Goal: Information Seeking & Learning: Learn about a topic

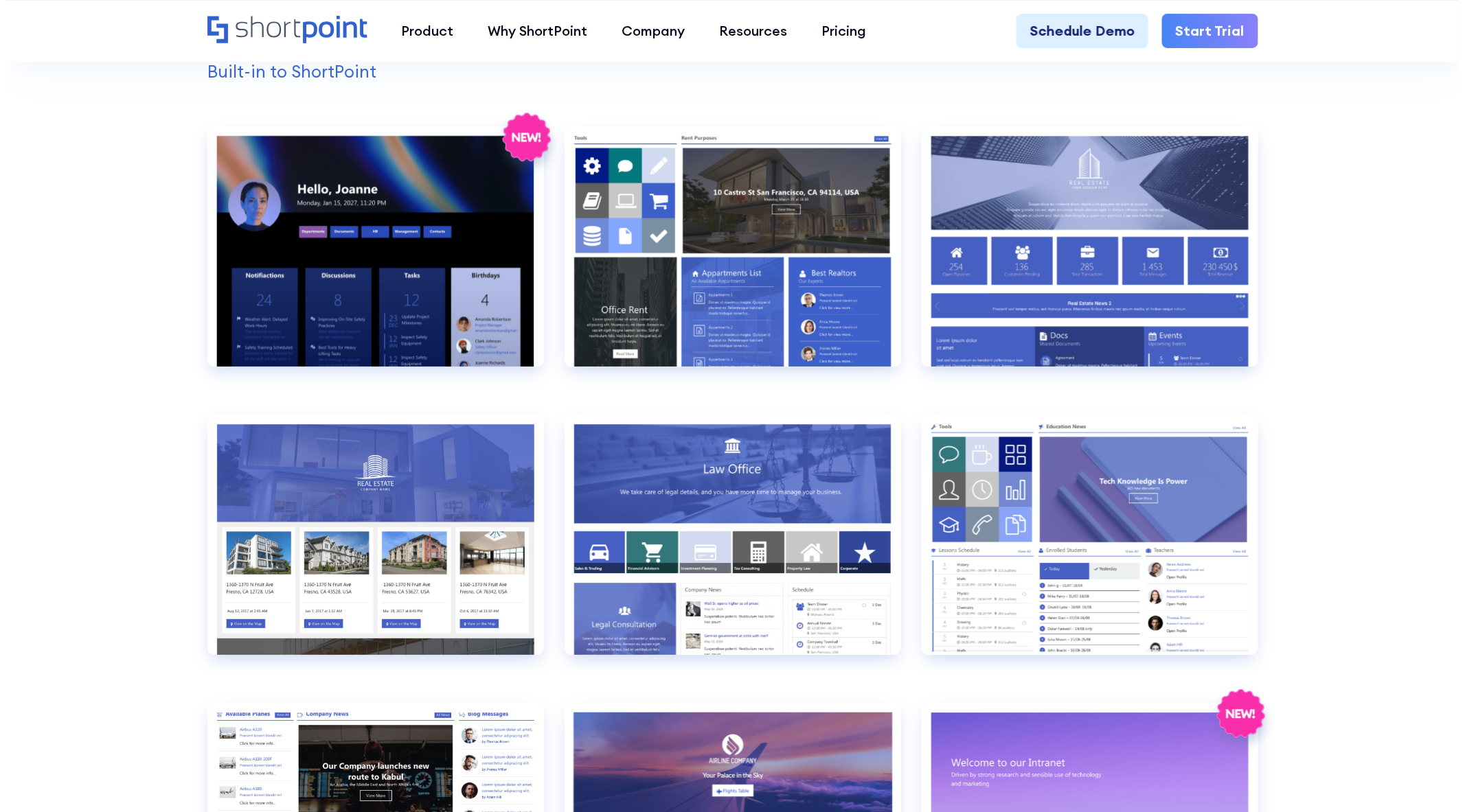
scroll to position [1525, 0]
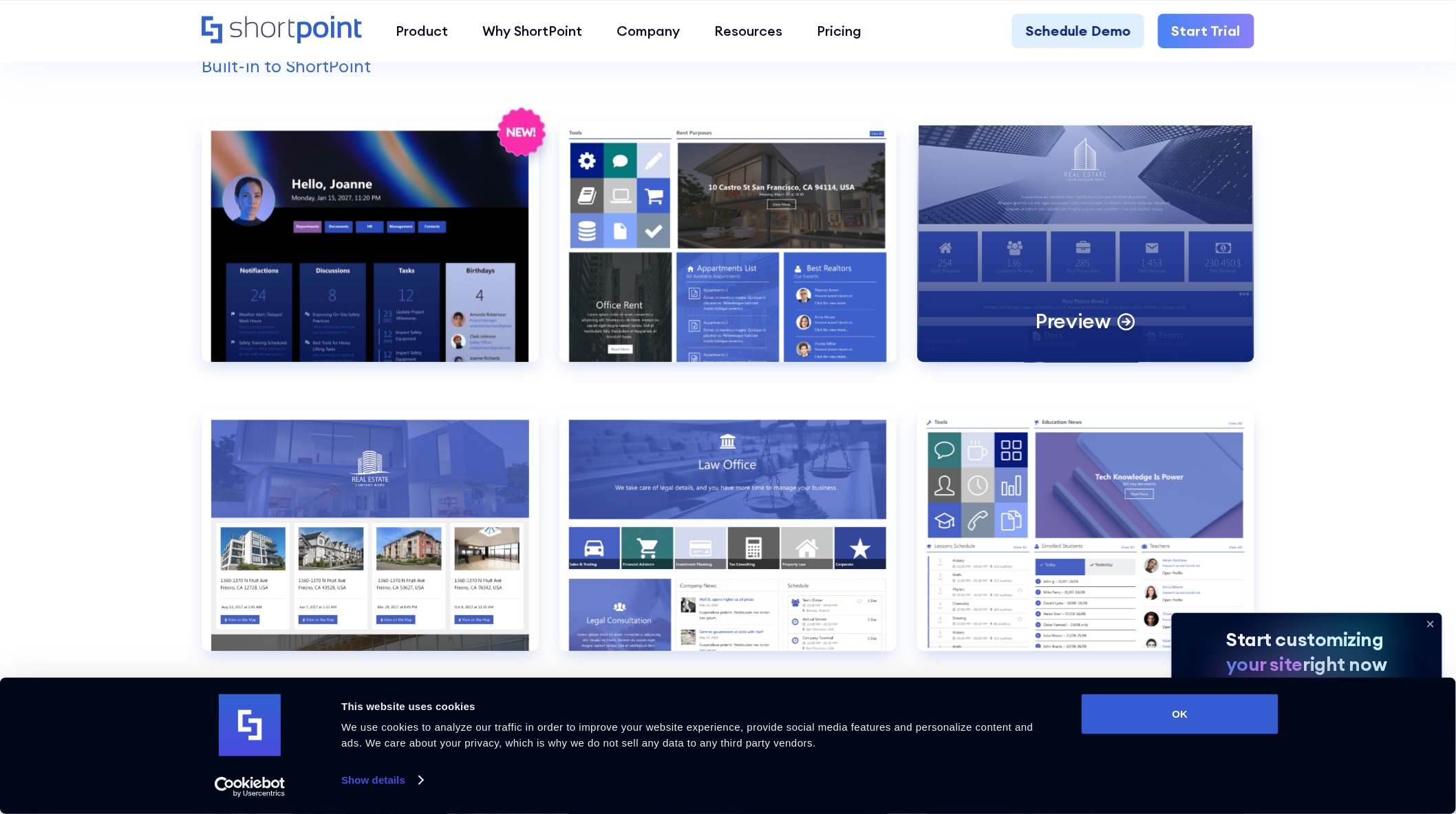
drag, startPoint x: 1131, startPoint y: 214, endPoint x: 1159, endPoint y: 194, distance: 34.4
click at [1159, 194] on div "Preview" at bounding box center [1086, 241] width 337 height 240
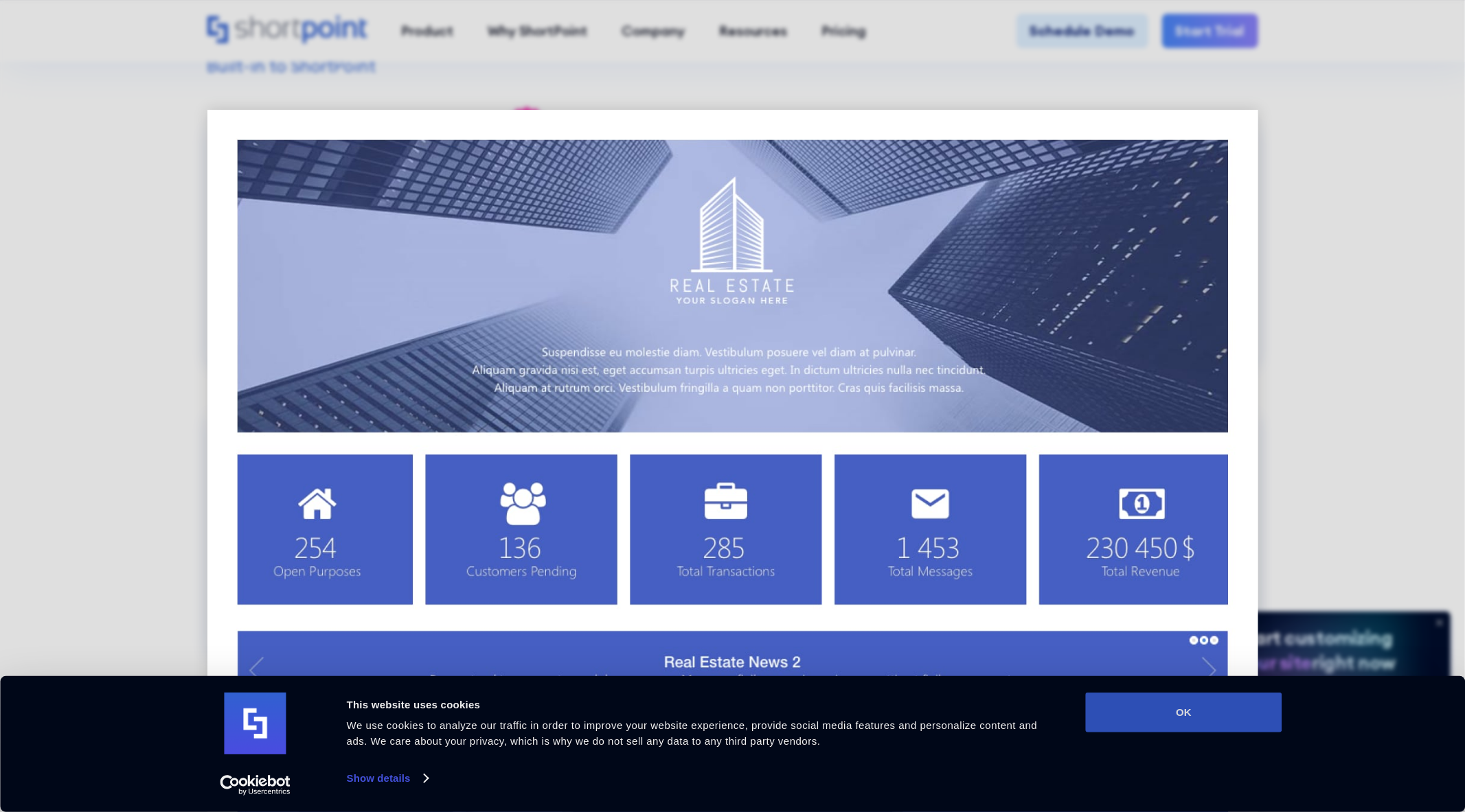
click at [1184, 703] on button "OK" at bounding box center [1184, 712] width 196 height 40
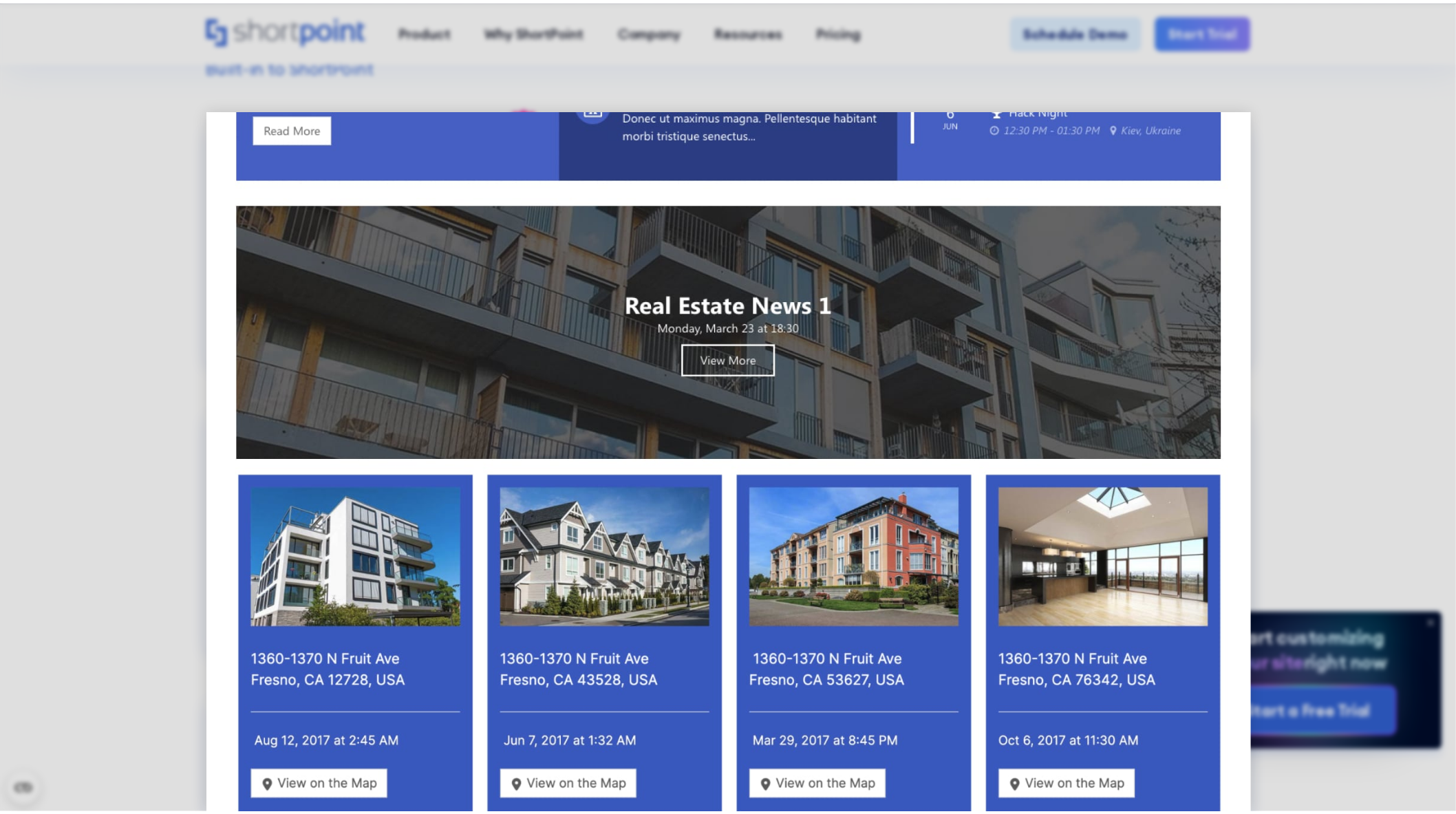
scroll to position [917, 0]
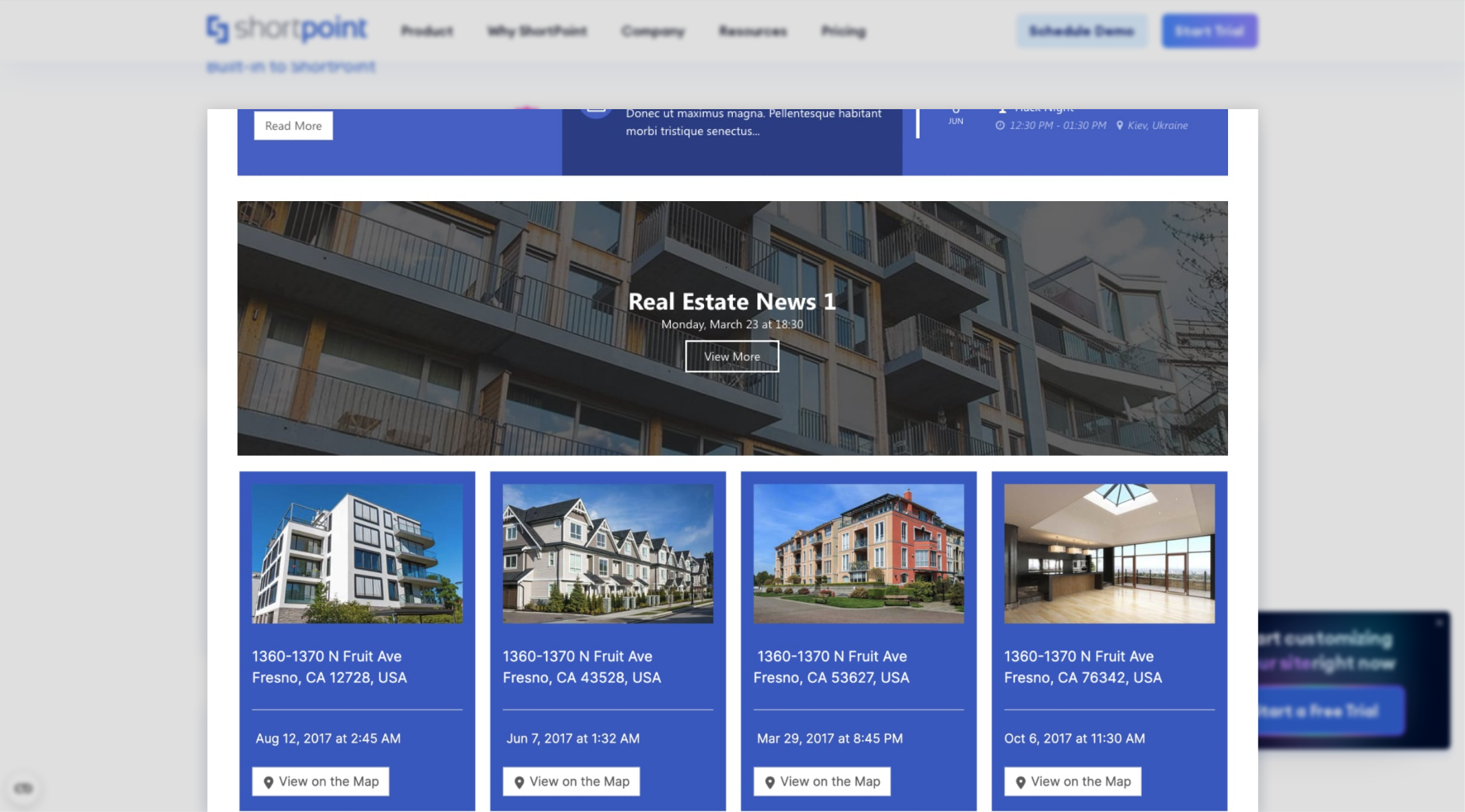
click at [1339, 304] on div at bounding box center [732, 406] width 1465 height 812
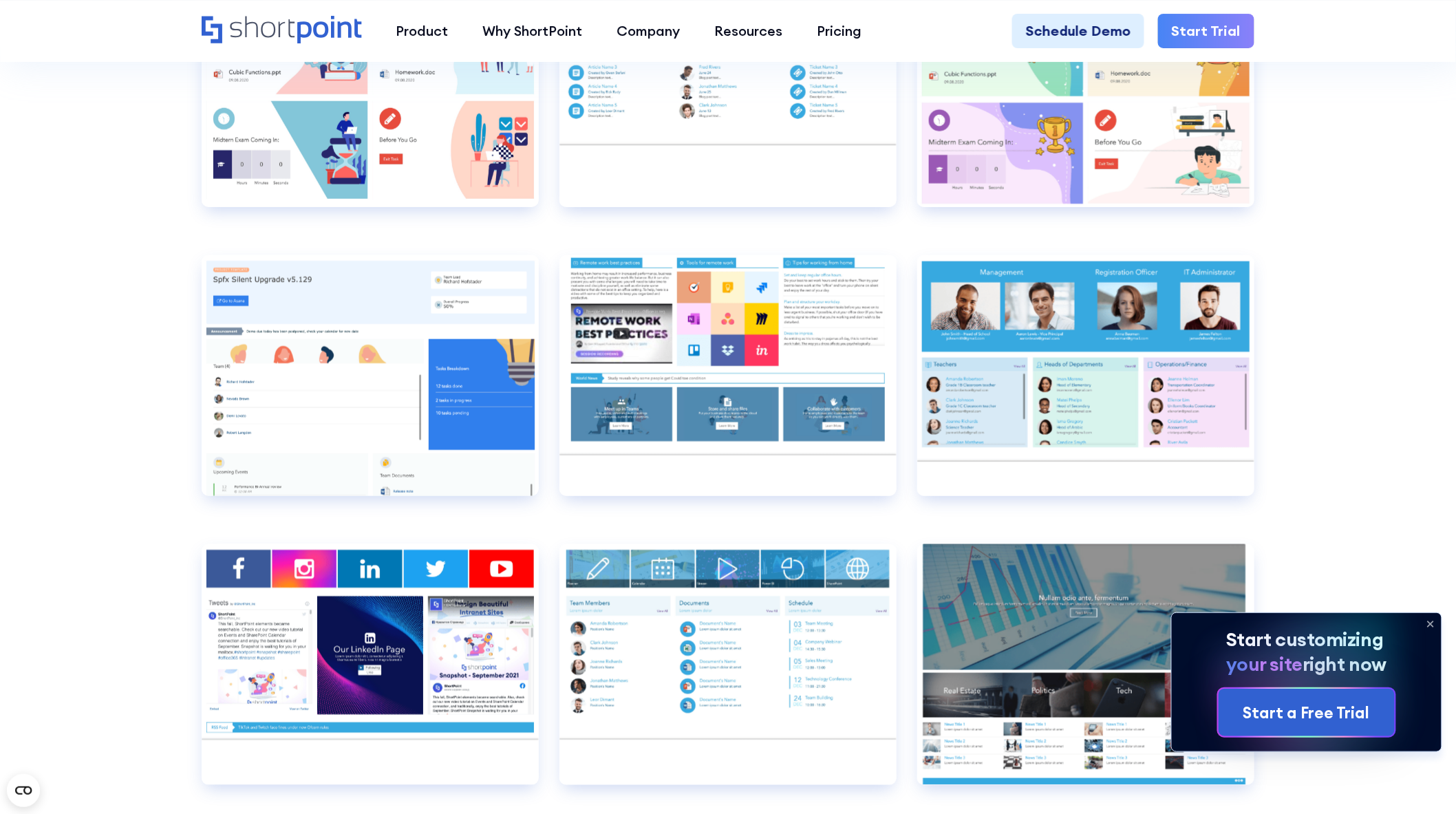
scroll to position [9328, 0]
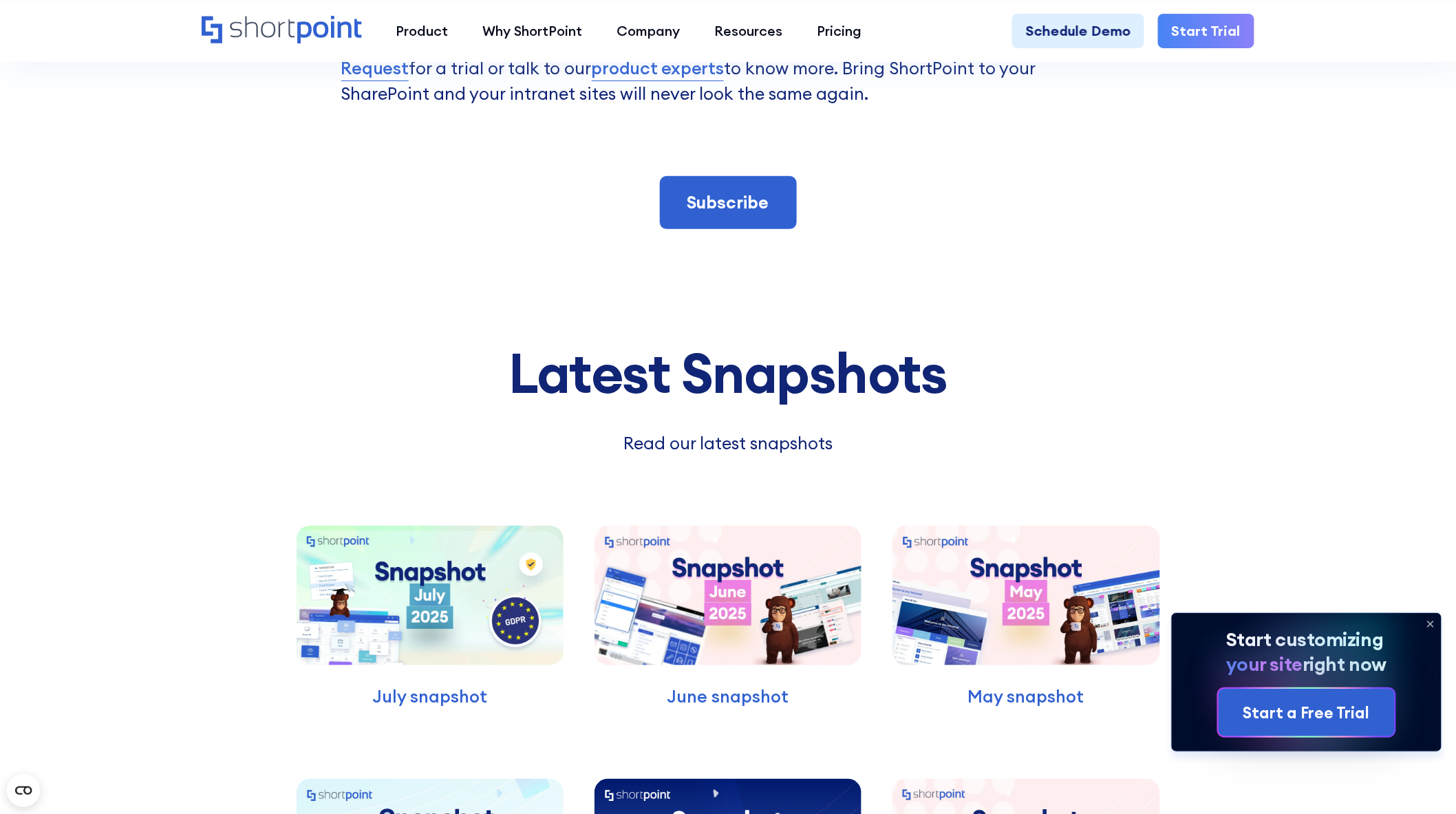
scroll to position [4894, 0]
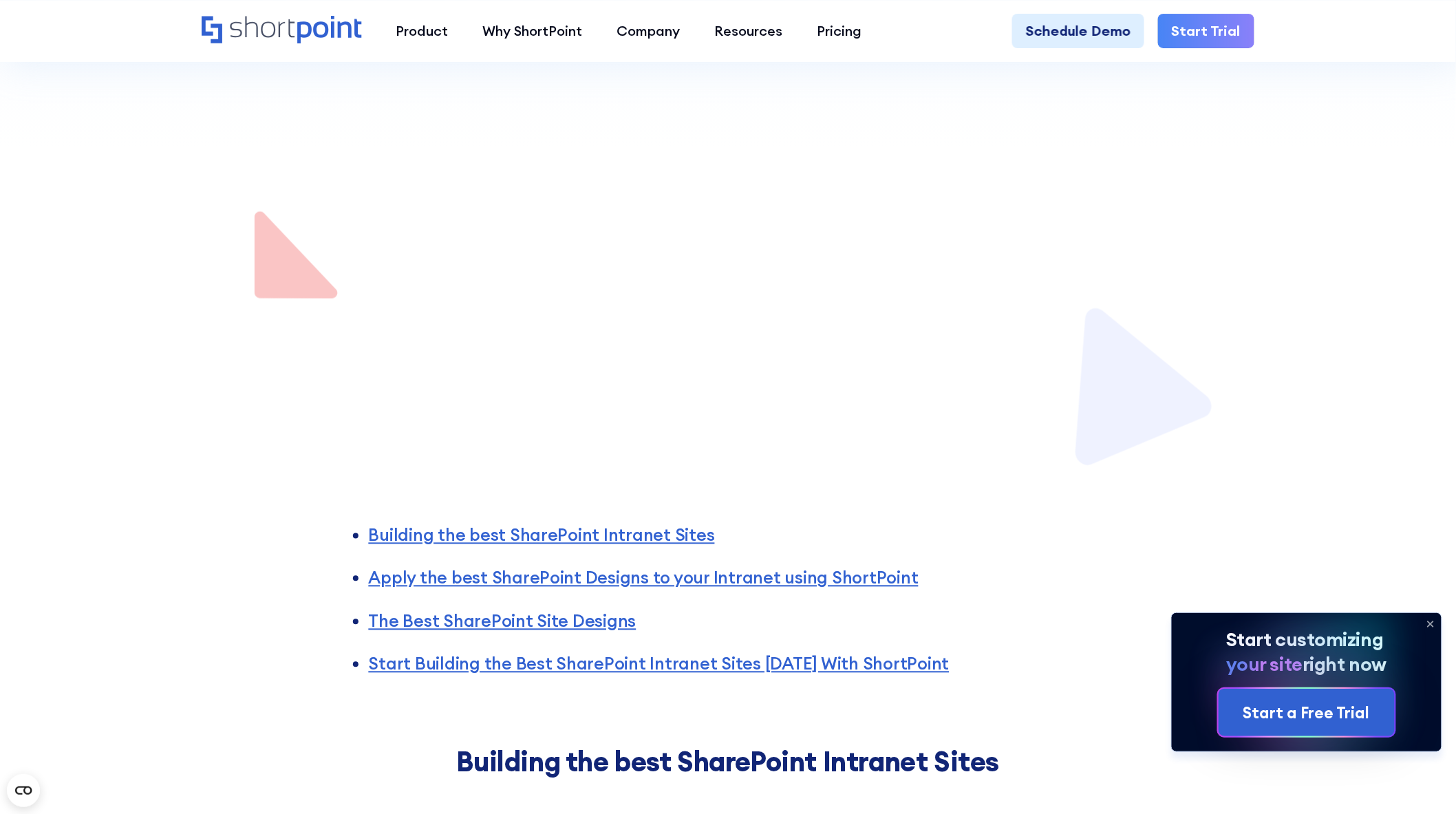
scroll to position [917, 0]
